Goal: Transaction & Acquisition: Subscribe to service/newsletter

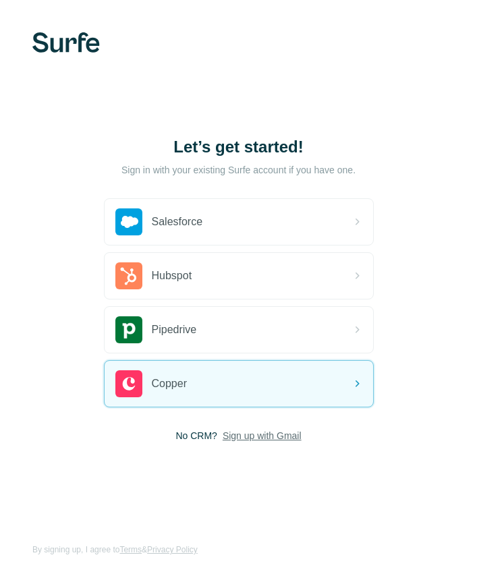
click at [264, 432] on span "Sign up with Gmail" at bounding box center [262, 435] width 79 height 13
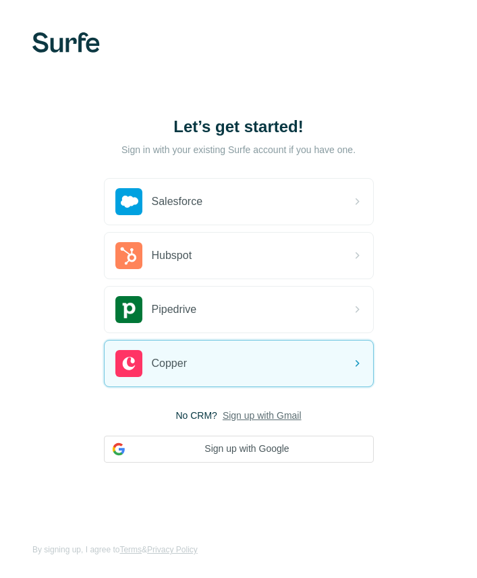
click at [283, 427] on div "No CRM? Sign up with Gmail Sign up with Google" at bounding box center [239, 436] width 270 height 54
click at [293, 443] on button "Sign up with Google" at bounding box center [239, 449] width 270 height 27
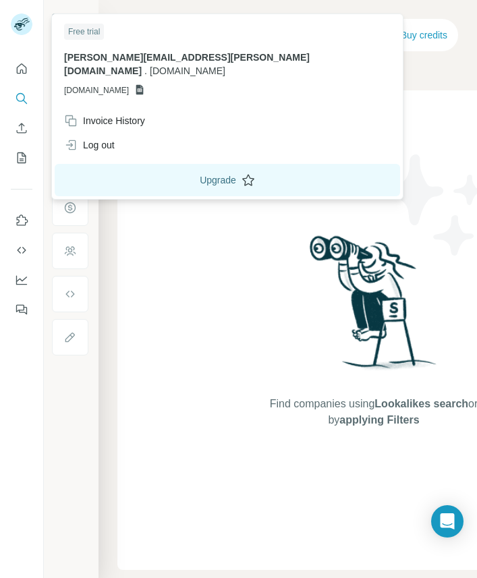
click at [205, 164] on button "Upgrade" at bounding box center [228, 180] width 346 height 32
